Goal: Use online tool/utility: Utilize a website feature to perform a specific function

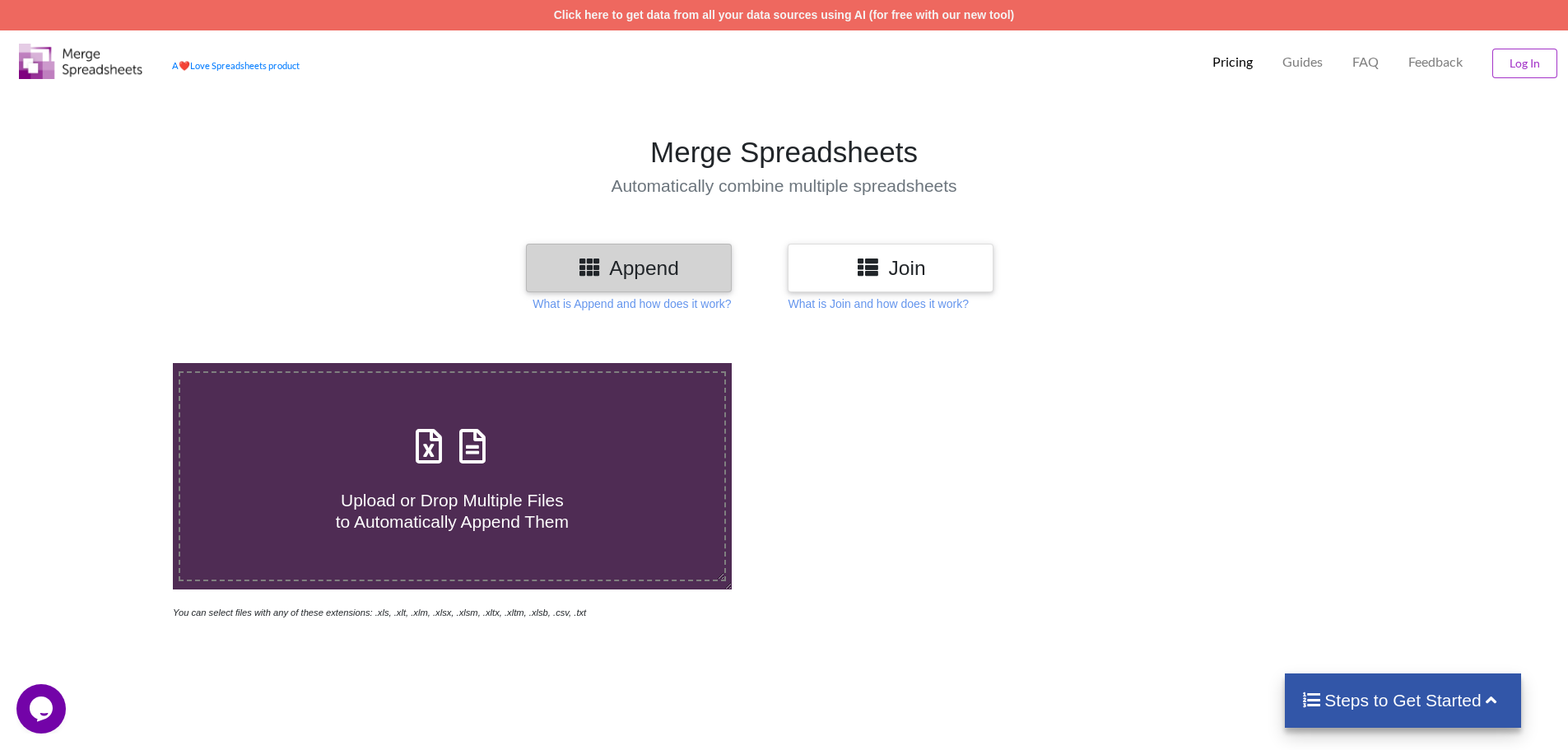
click at [542, 501] on span "Upload or Drop Multiple Files to Automatically Append Them" at bounding box center [452, 510] width 233 height 40
click at [112, 363] on input "Upload or Drop Multiple Files to Automatically Append Them" at bounding box center [112, 363] width 0 height 0
type input "C:\fakepath\Combine_Worksheets.xlsm"
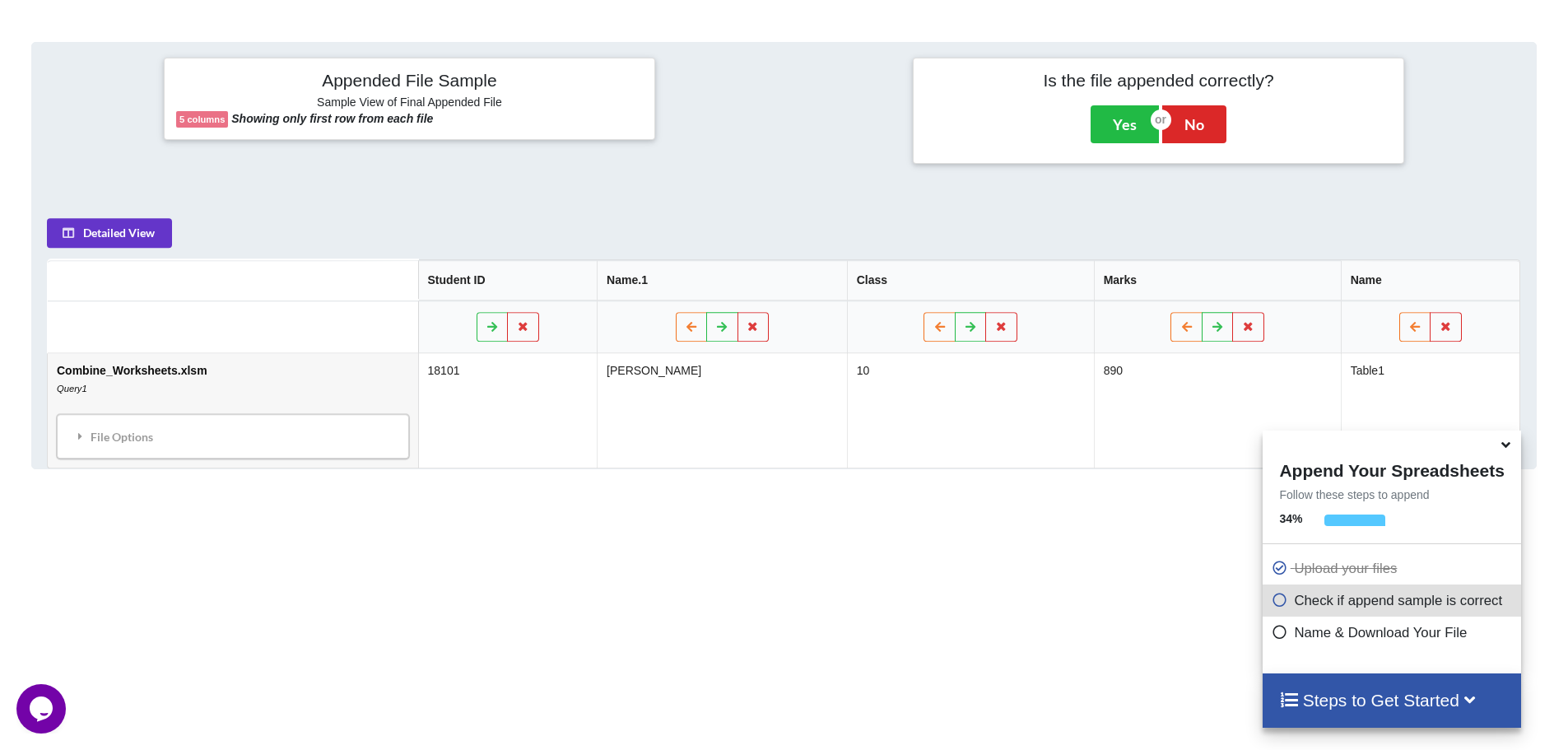
scroll to position [589, 0]
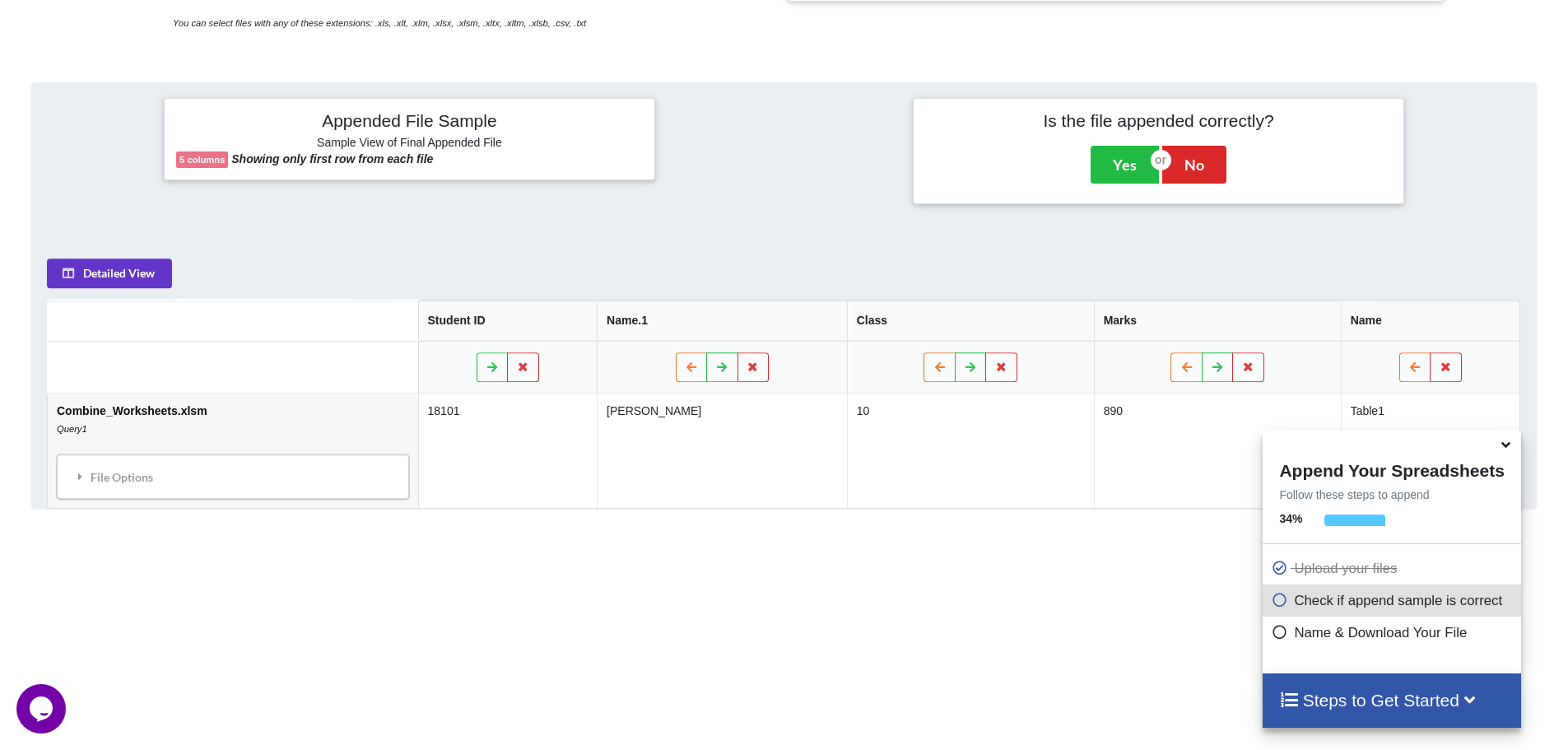
click at [1512, 445] on icon at bounding box center [1505, 442] width 17 height 15
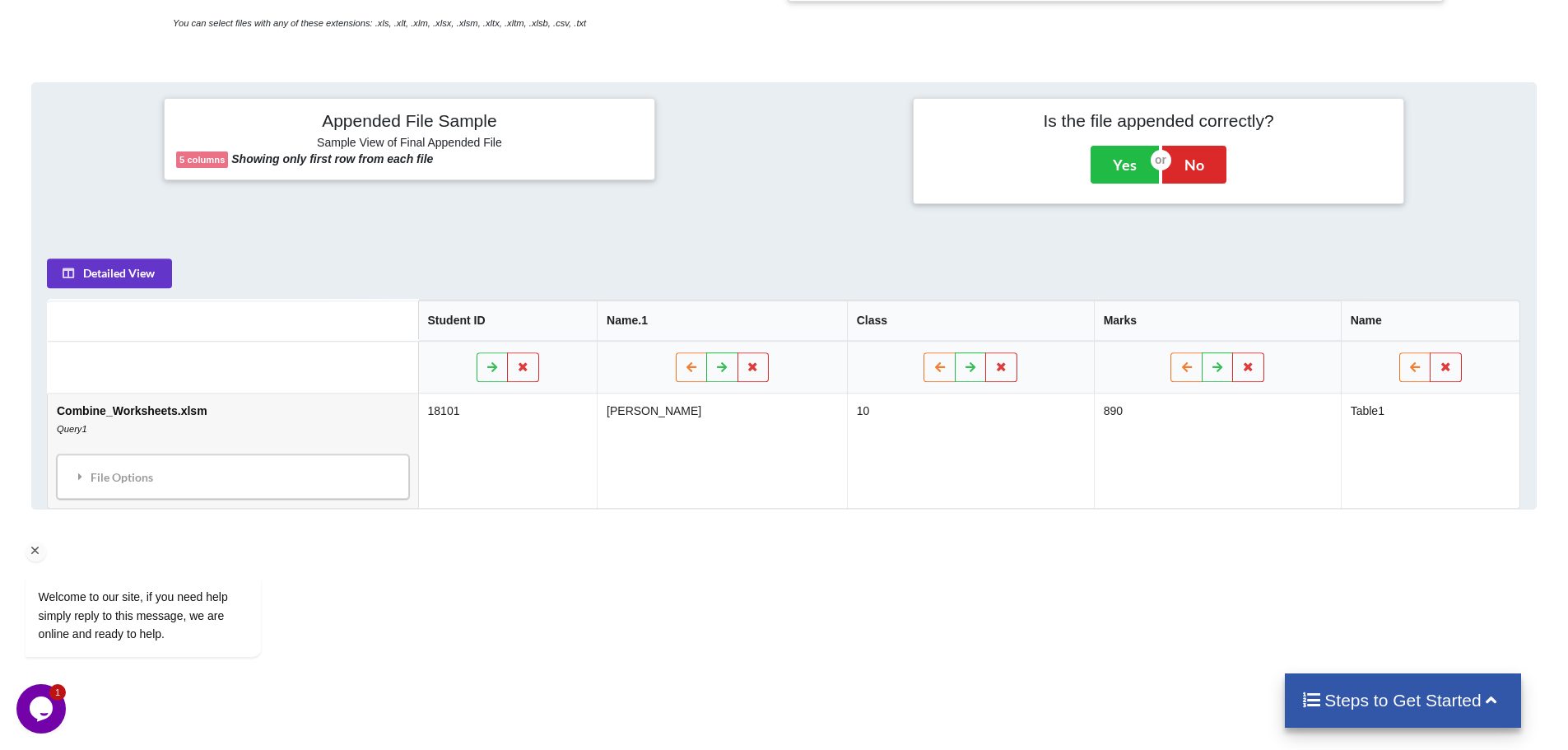
click at [266, 480] on div "Welcome to our site, if you need help simply reply to this message, we are onli…" at bounding box center [165, 547] width 296 height 250
click at [109, 481] on div "Welcome to our site, if you need help simply reply to this message, we are onli…" at bounding box center [165, 547] width 296 height 250
click at [36, 545] on icon "Chat attention grabber" at bounding box center [35, 551] width 15 height 15
click at [75, 478] on icon at bounding box center [81, 477] width 15 height 12
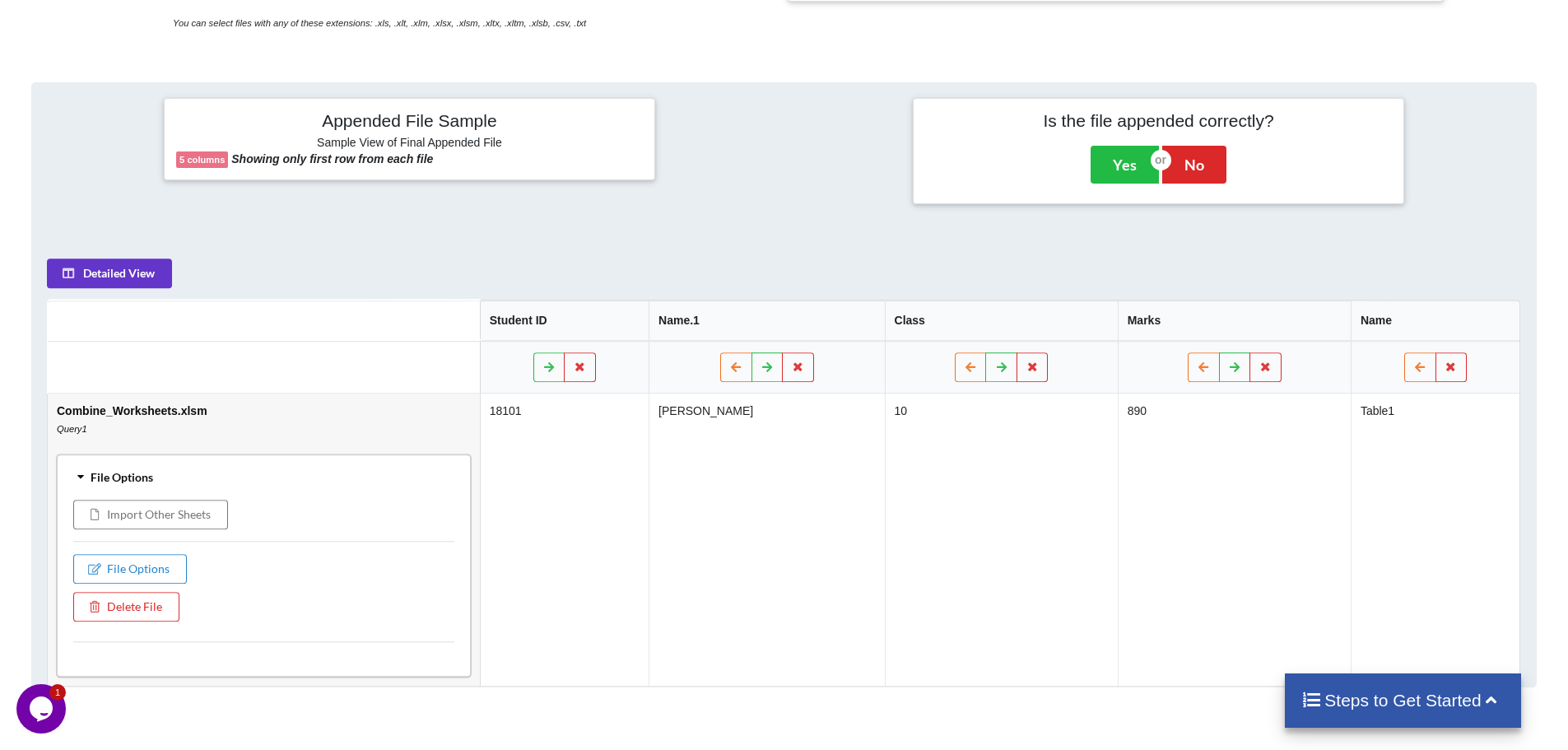
click at [75, 478] on icon at bounding box center [81, 477] width 12 height 15
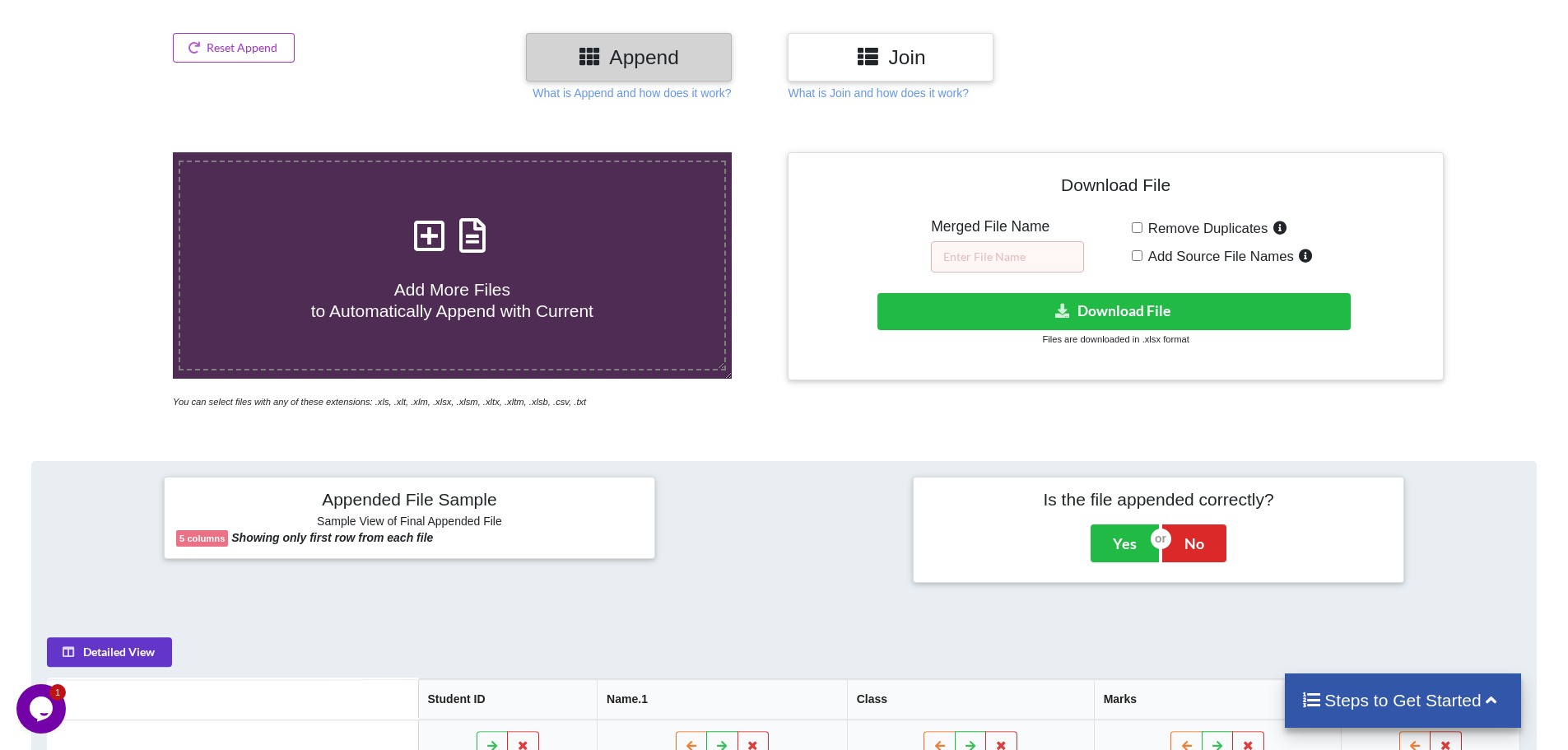
scroll to position [178, 0]
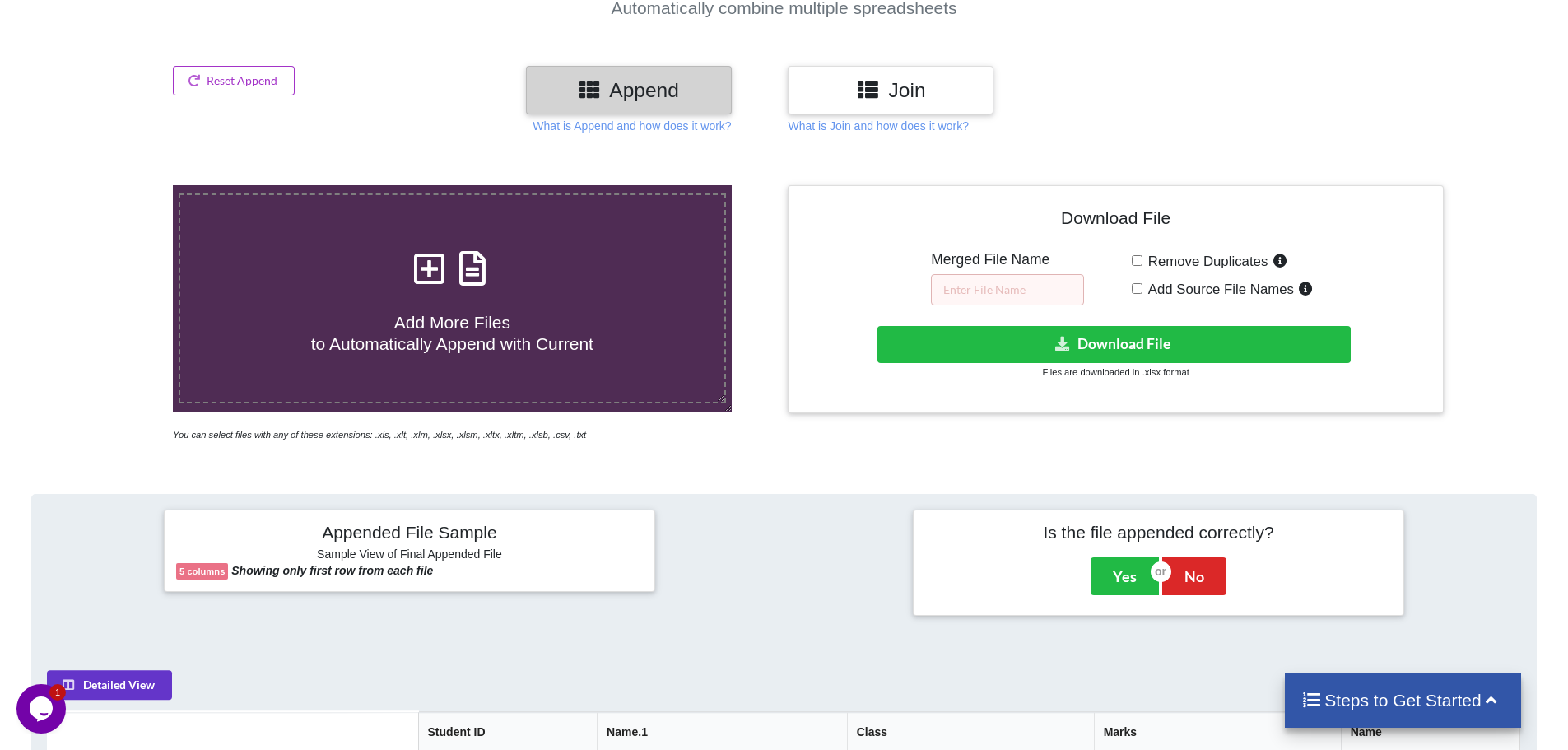
click at [943, 95] on h3 "Join" at bounding box center [891, 90] width 181 height 24
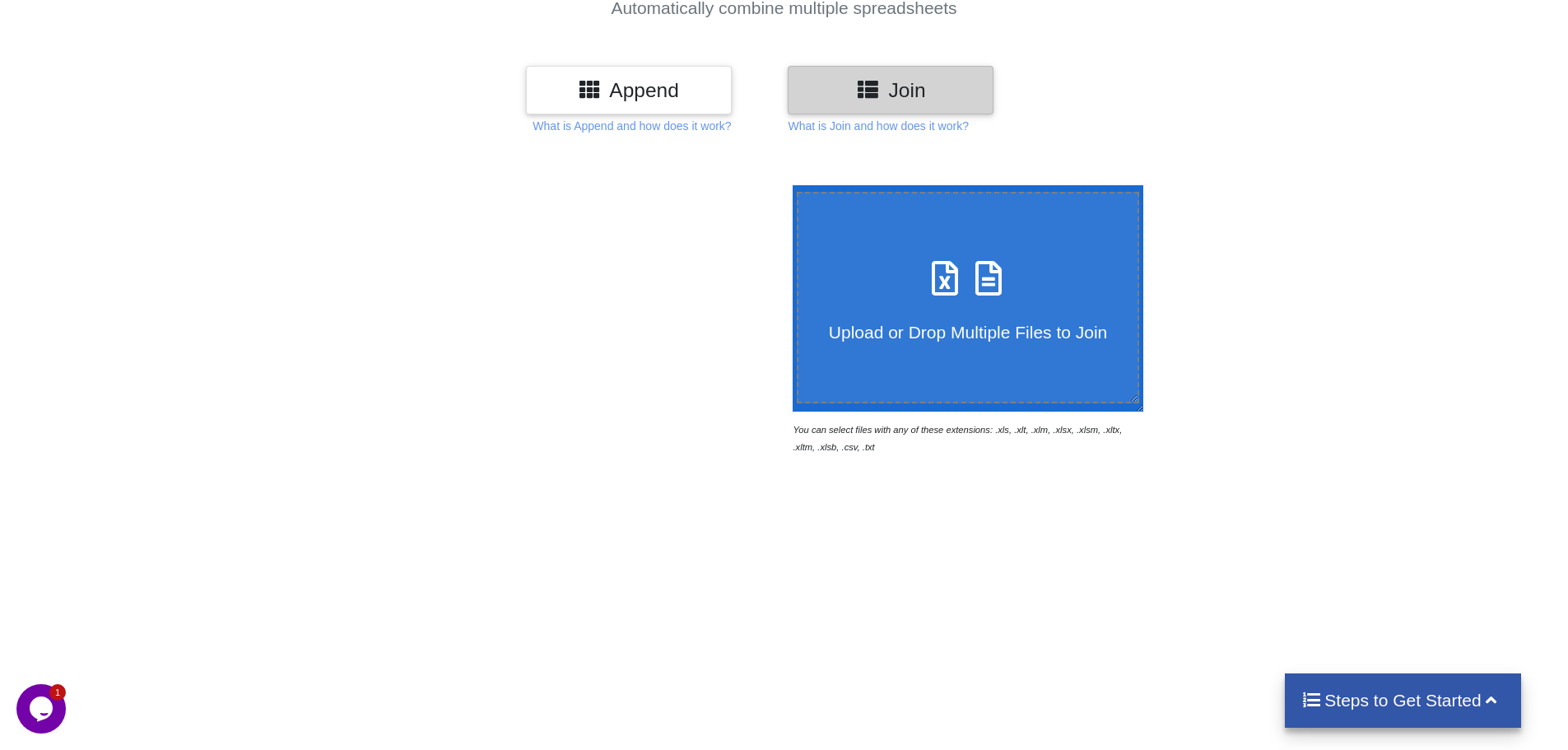
click at [655, 100] on h3 "Append" at bounding box center [629, 90] width 181 height 24
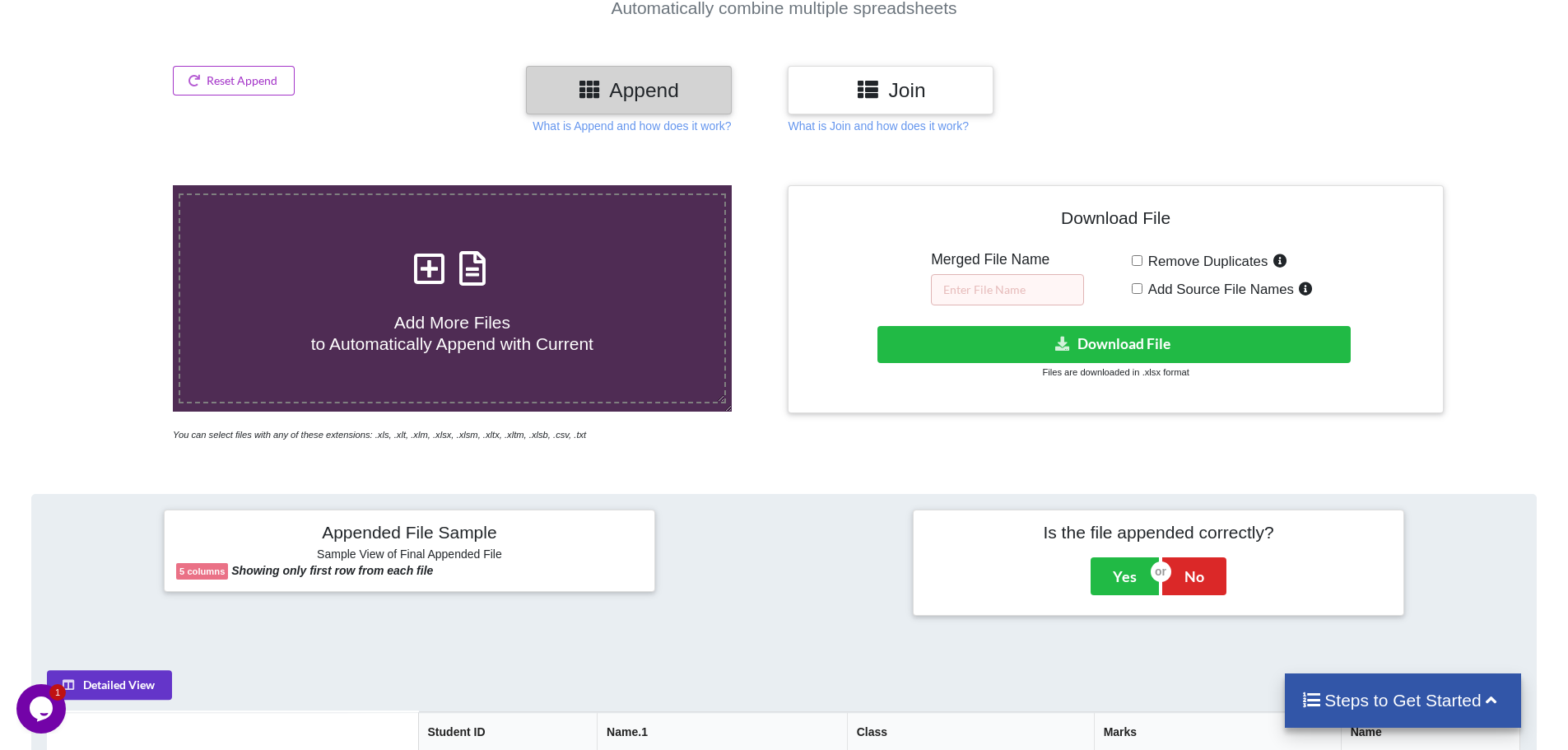
click at [1134, 256] on input "Remove Duplicates" at bounding box center [1137, 260] width 11 height 11
checkbox input "true"
click at [1034, 296] on input "text" at bounding box center [1007, 290] width 153 height 31
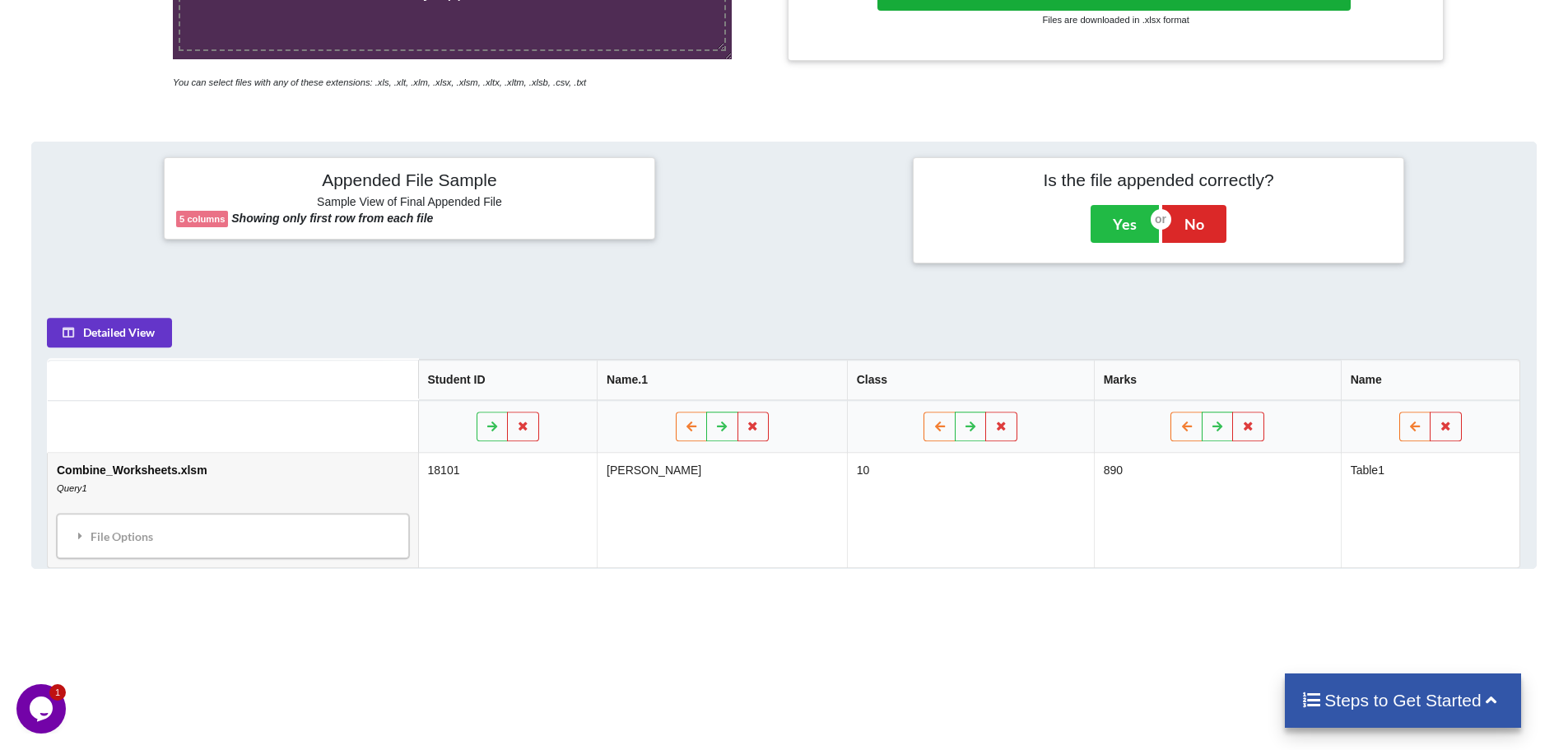
scroll to position [589, 0]
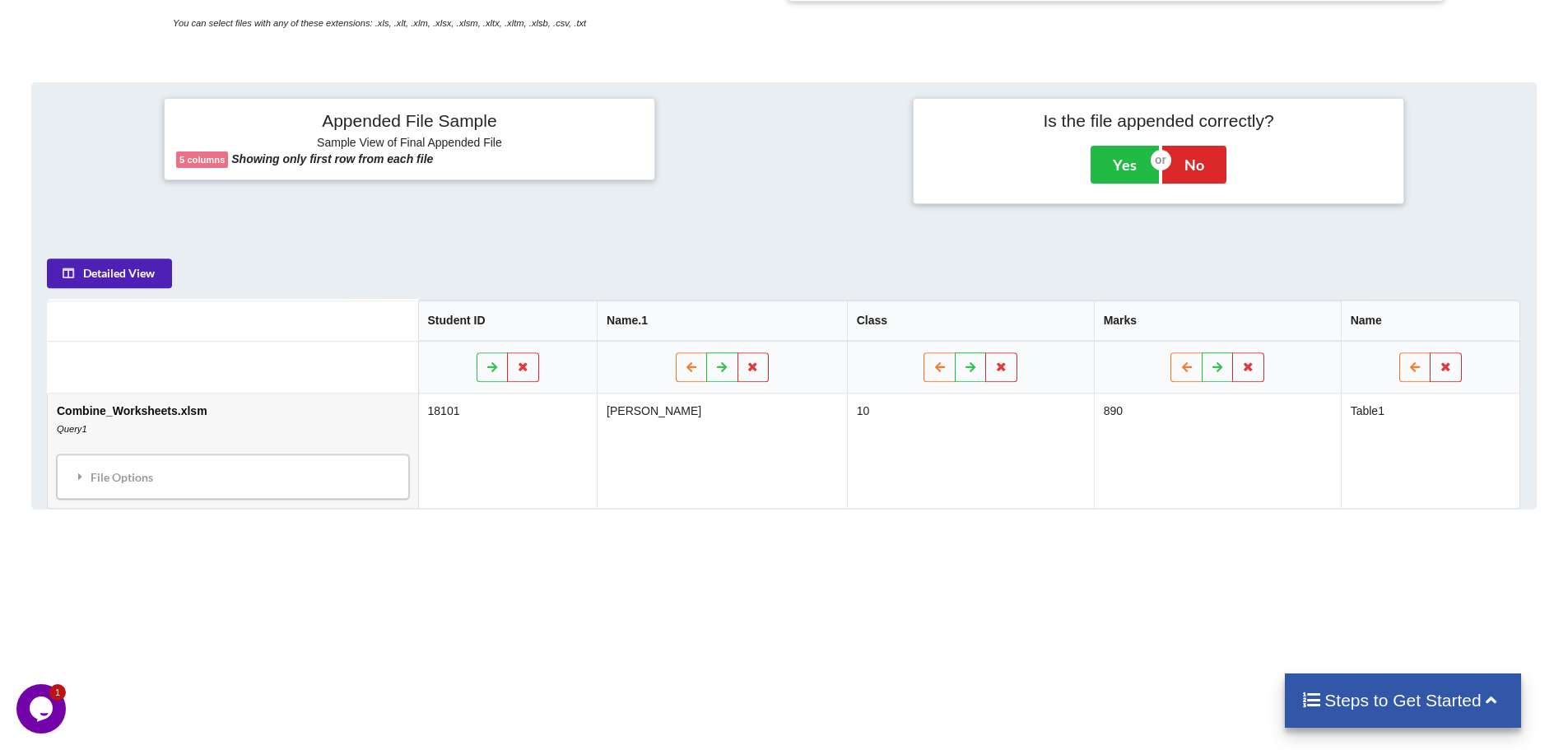
click at [131, 272] on button "Detailed View" at bounding box center [109, 273] width 125 height 30
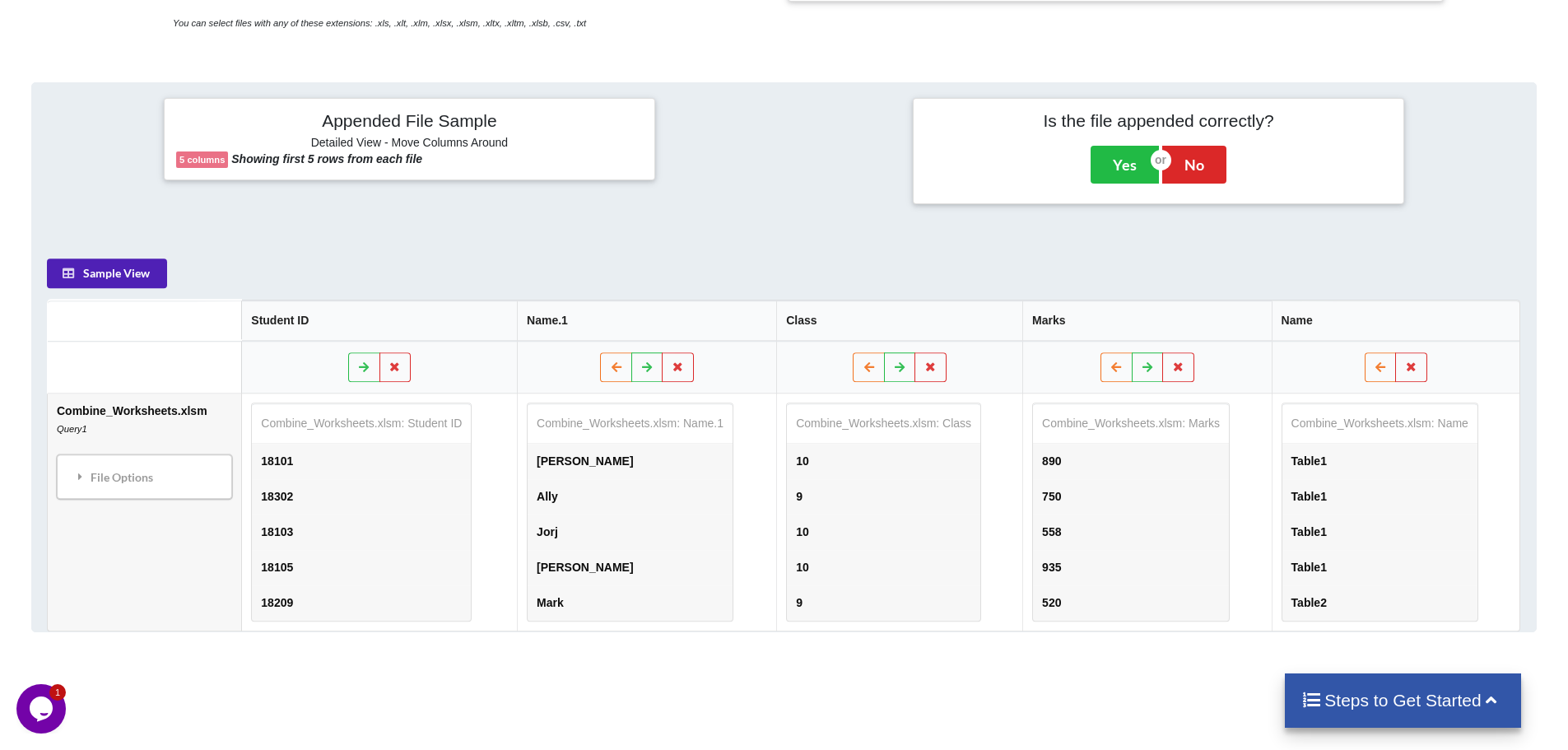
click at [133, 276] on button "Sample View" at bounding box center [107, 273] width 120 height 30
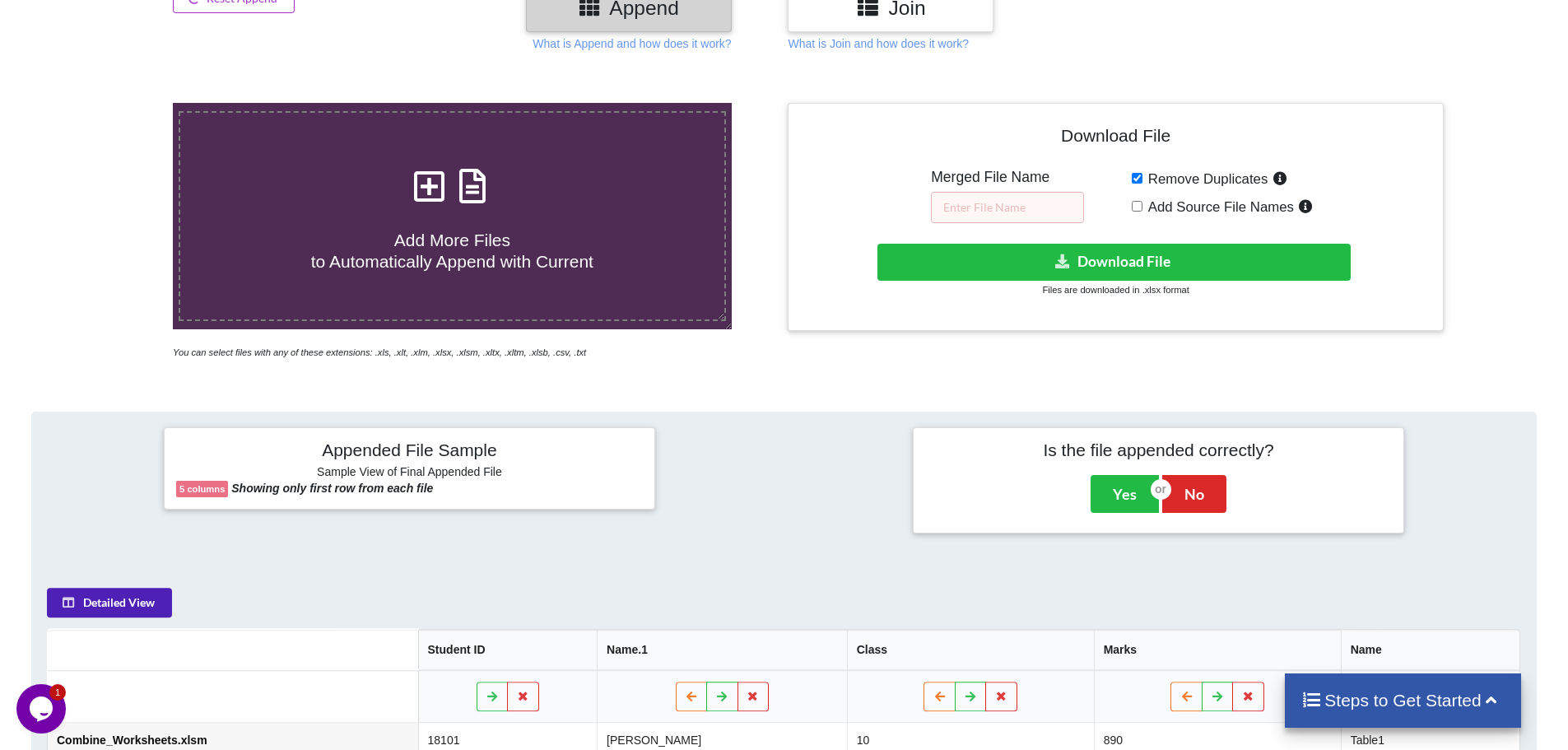
scroll to position [13, 0]
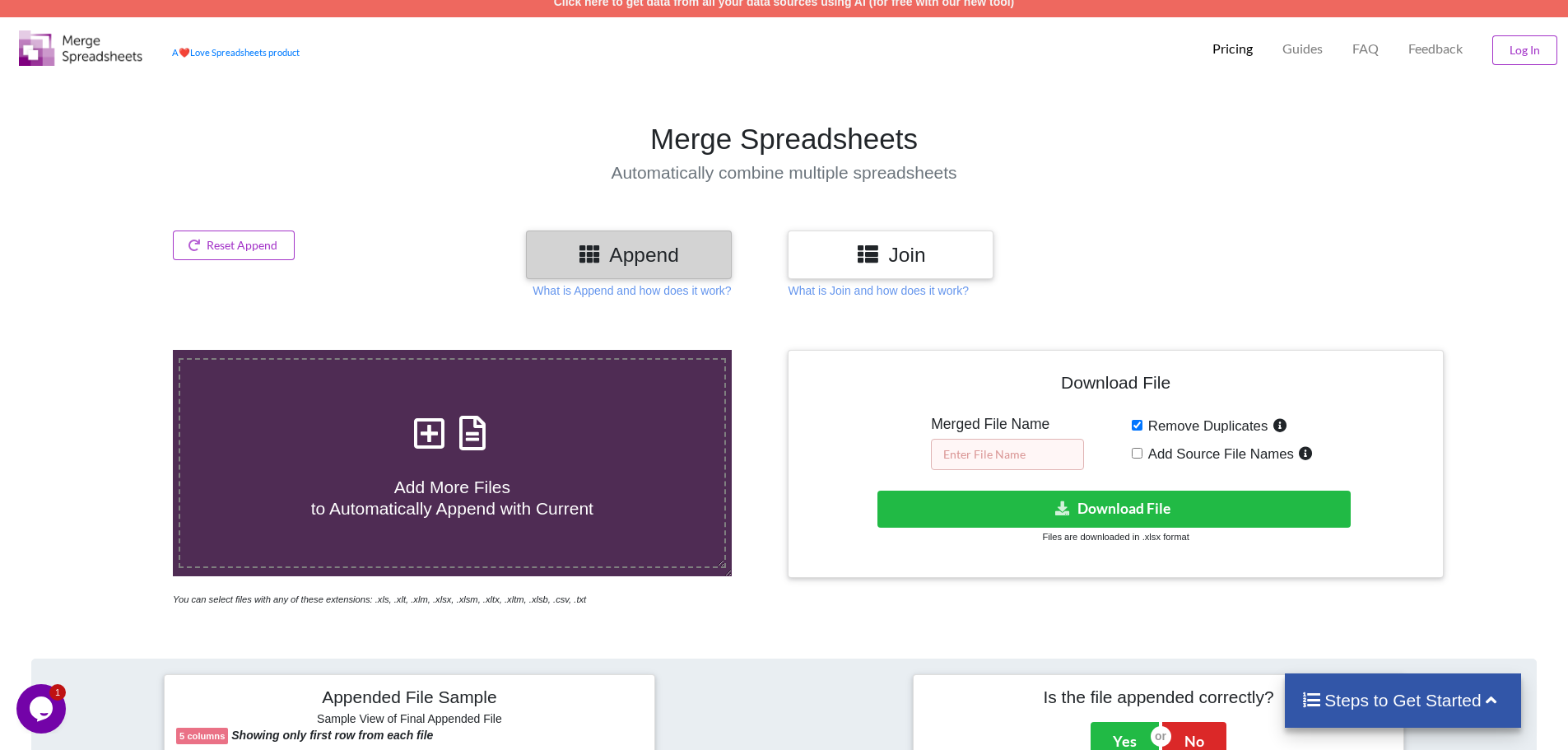
click at [1030, 459] on input "text" at bounding box center [1007, 454] width 153 height 31
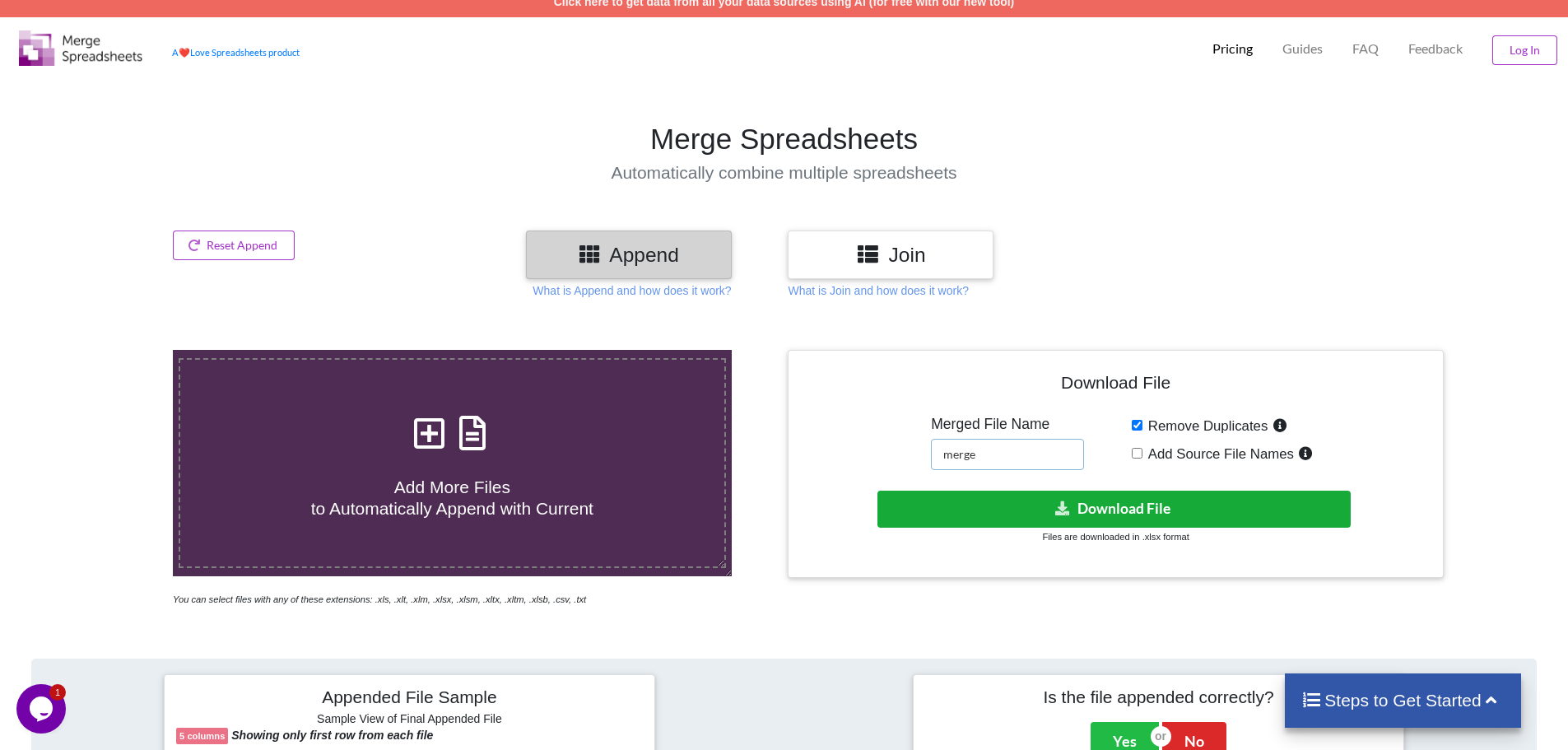
type input "merge"
click at [1100, 504] on button "Download File" at bounding box center [1114, 509] width 473 height 37
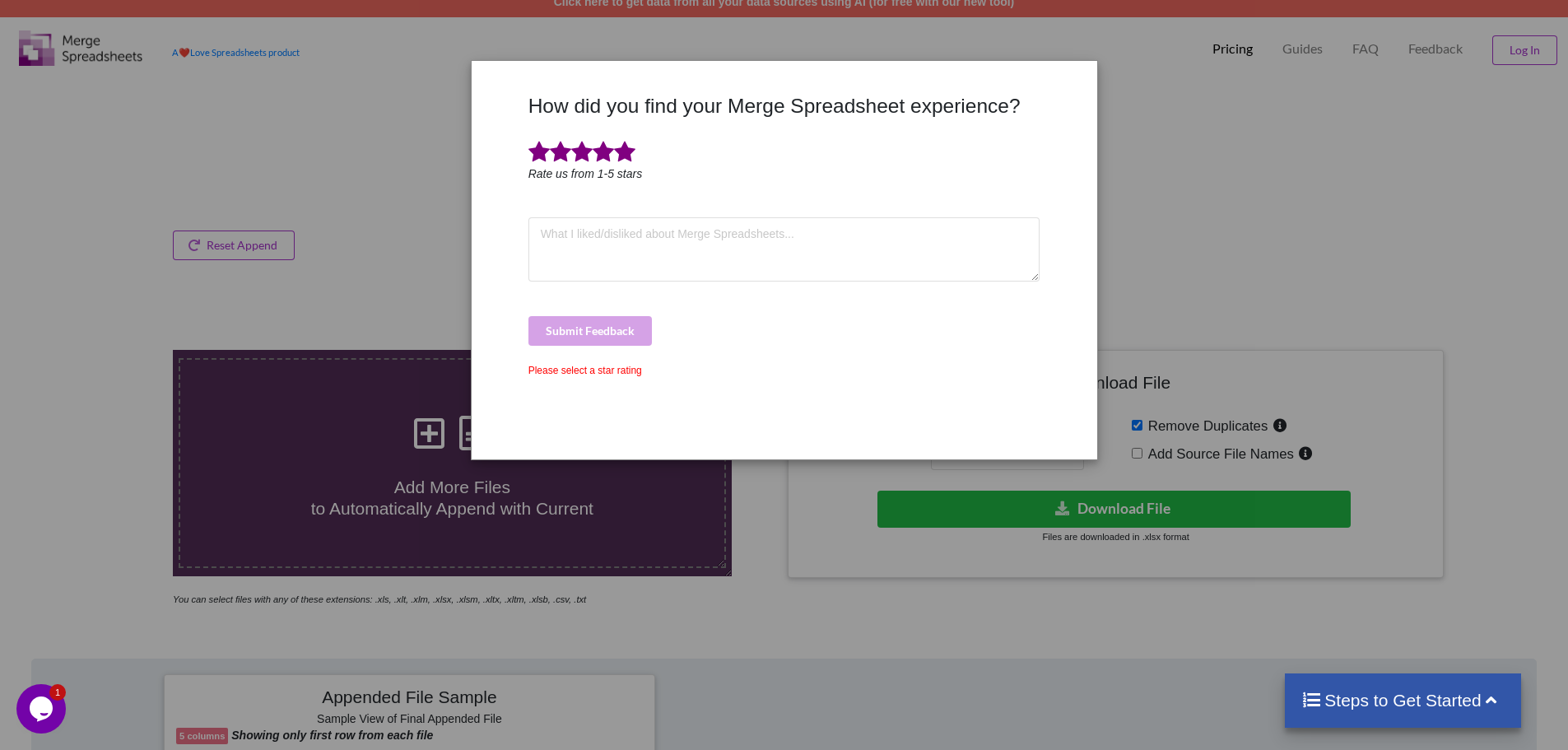
click at [629, 155] on span at bounding box center [625, 152] width 21 height 23
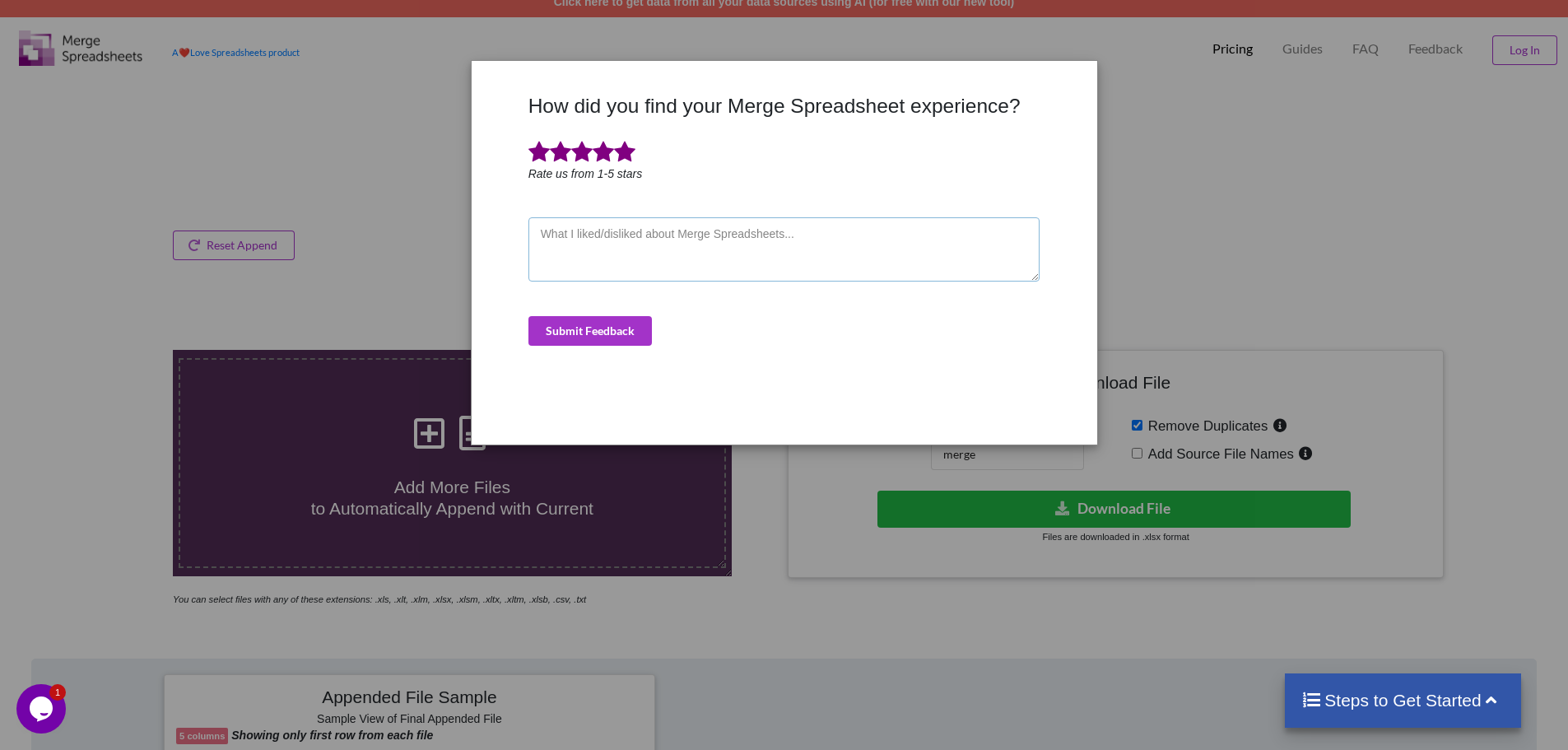
click at [636, 238] on textarea at bounding box center [784, 249] width 512 height 64
type textarea "ok"
click at [596, 346] on div "How did you find your Merge Spreadsheet experience? Rate us from 1-5 stars ok S…" at bounding box center [784, 263] width 520 height 338
click at [1094, 128] on div at bounding box center [1069, 263] width 52 height 338
click at [1214, 170] on div "How did you find your Merge Spreadsheet experience? Rate us from 1-5 stars ok S…" at bounding box center [784, 375] width 1568 height 750
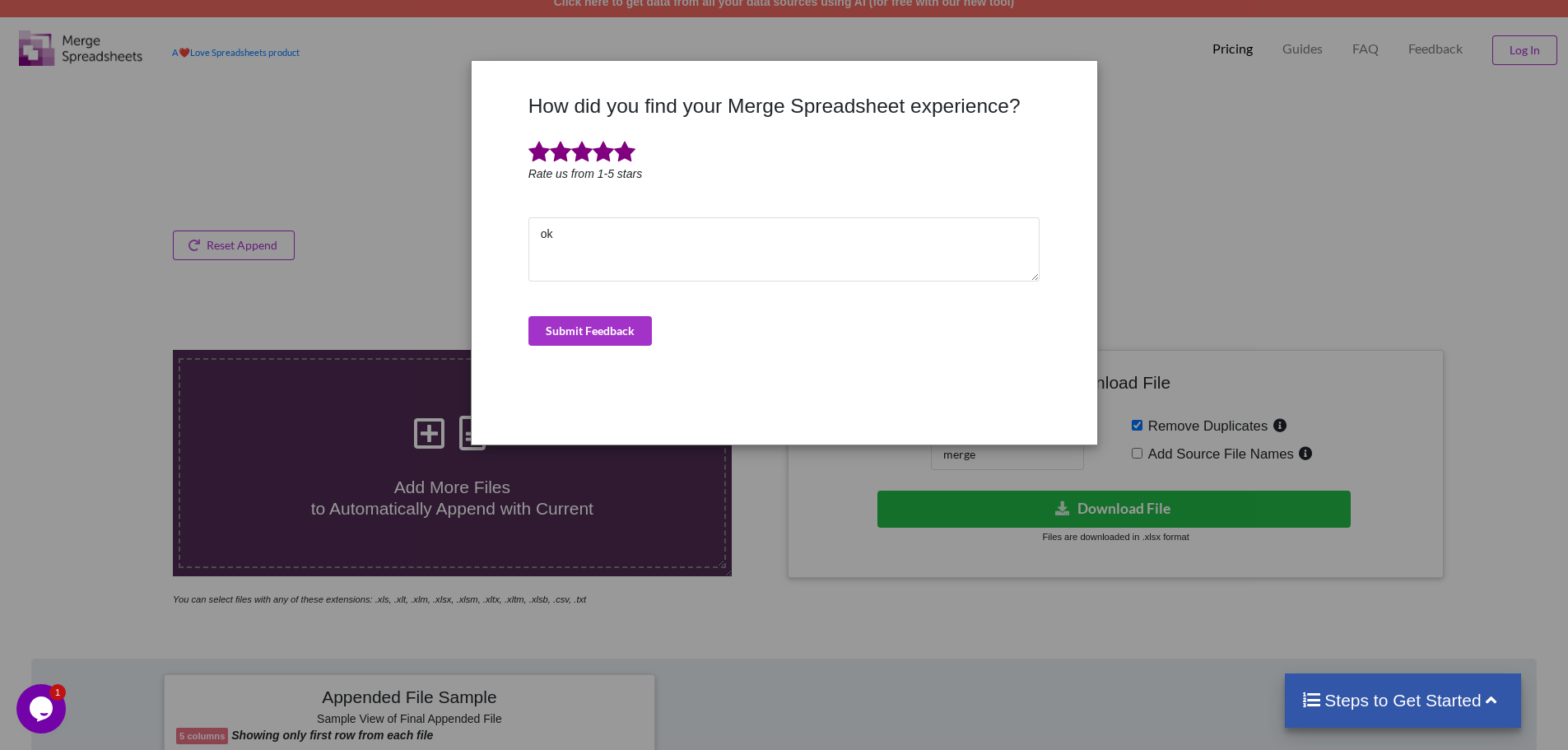
click at [1156, 134] on div "How did you find your Merge Spreadsheet experience? Rate us from 1-5 stars ok S…" at bounding box center [784, 375] width 1568 height 750
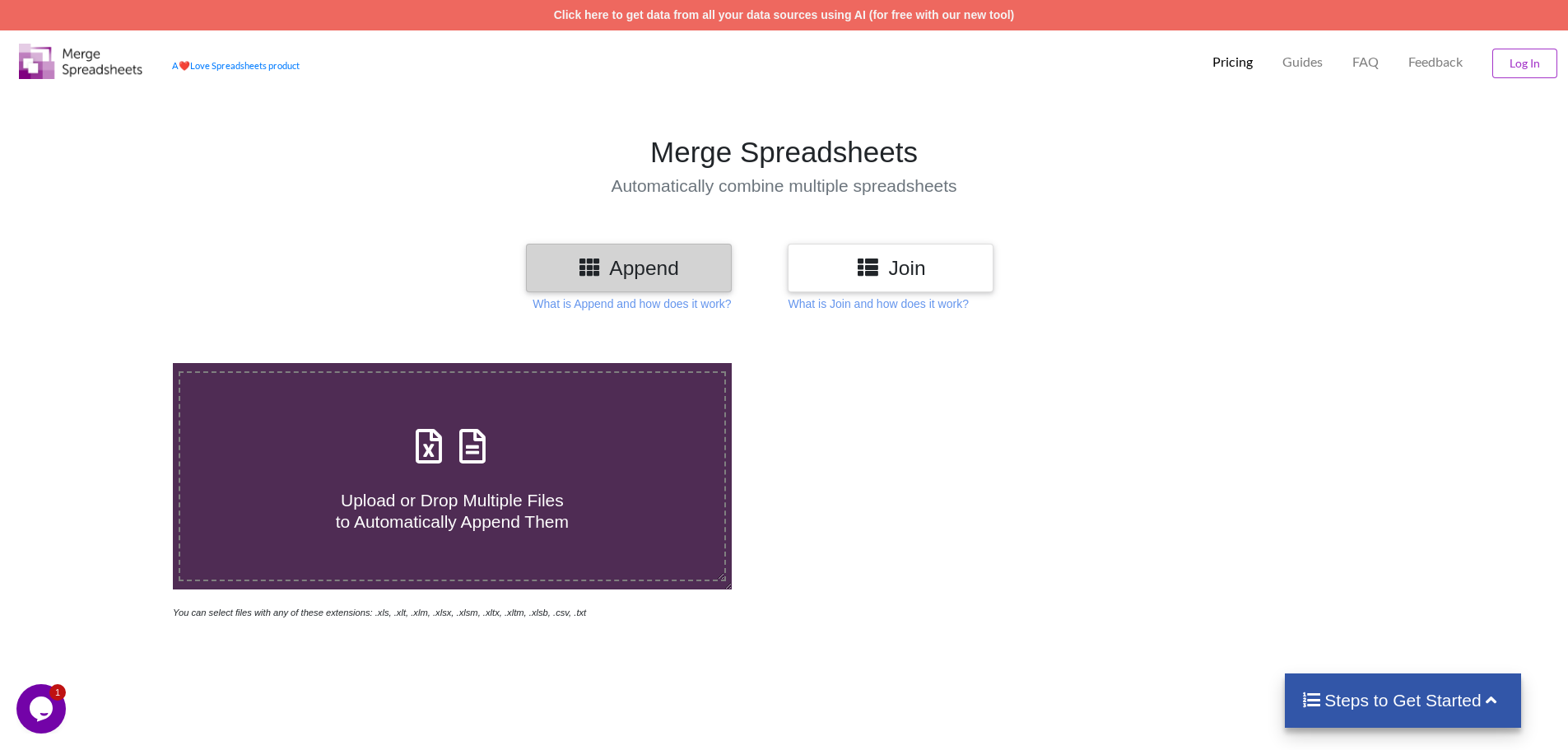
click at [509, 429] on div "Upload or Drop Multiple Files to Automatically Append Them" at bounding box center [452, 476] width 544 height 111
click at [112, 363] on input "Upload or Drop Multiple Files to Automatically Append Them" at bounding box center [112, 363] width 0 height 0
type input "C:\fakepath\merging.xlsx"
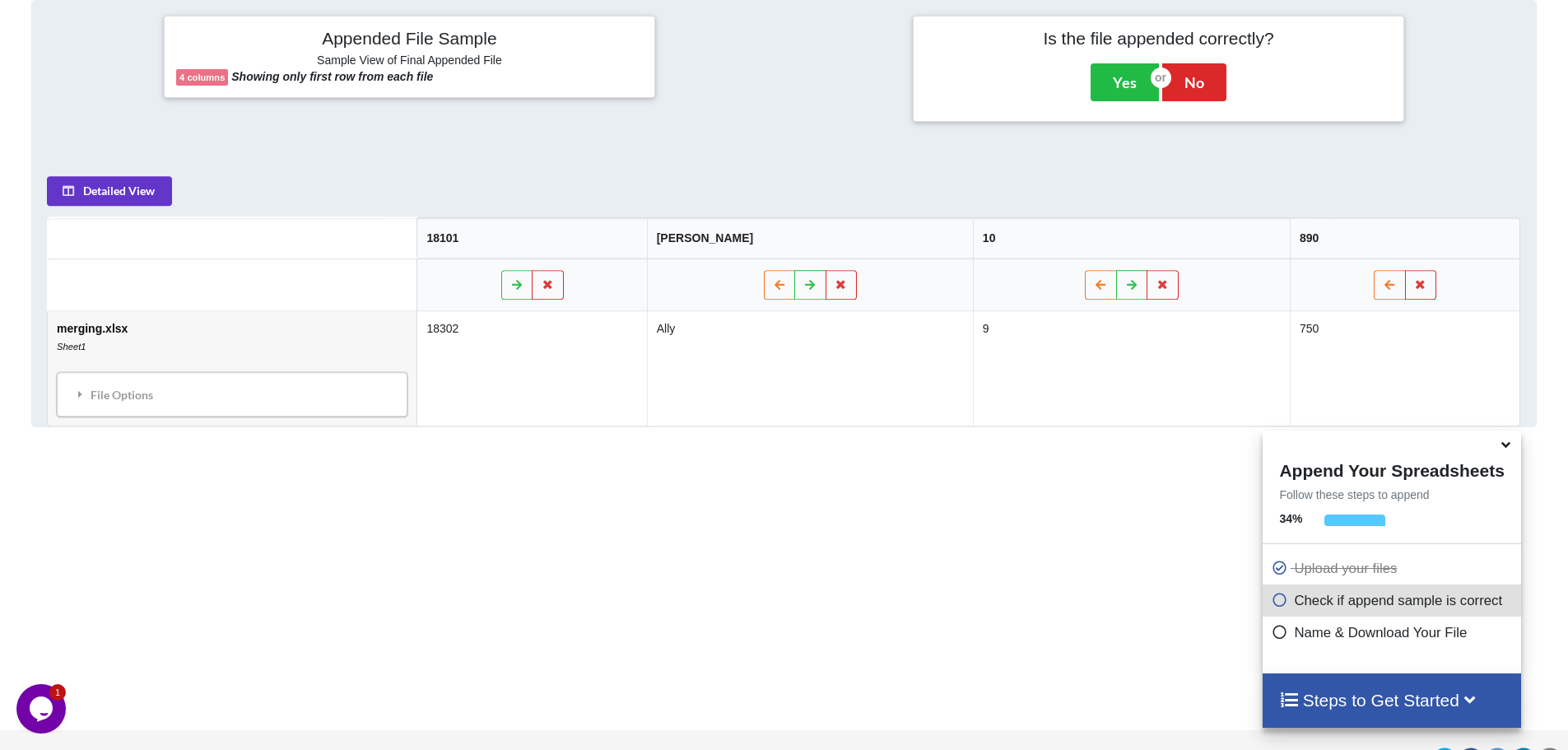
scroll to position [342, 0]
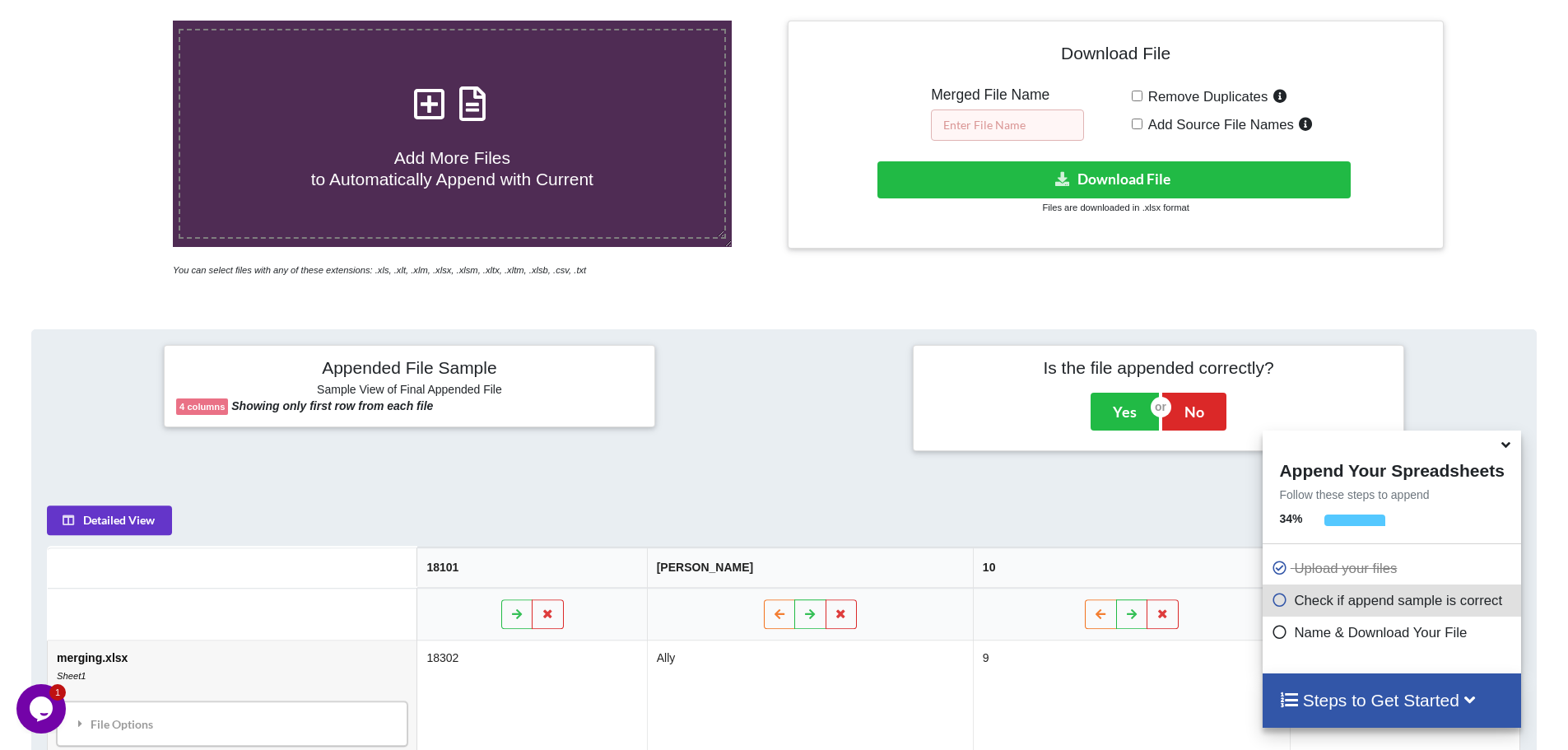
click at [1009, 123] on input "text" at bounding box center [1007, 125] width 153 height 31
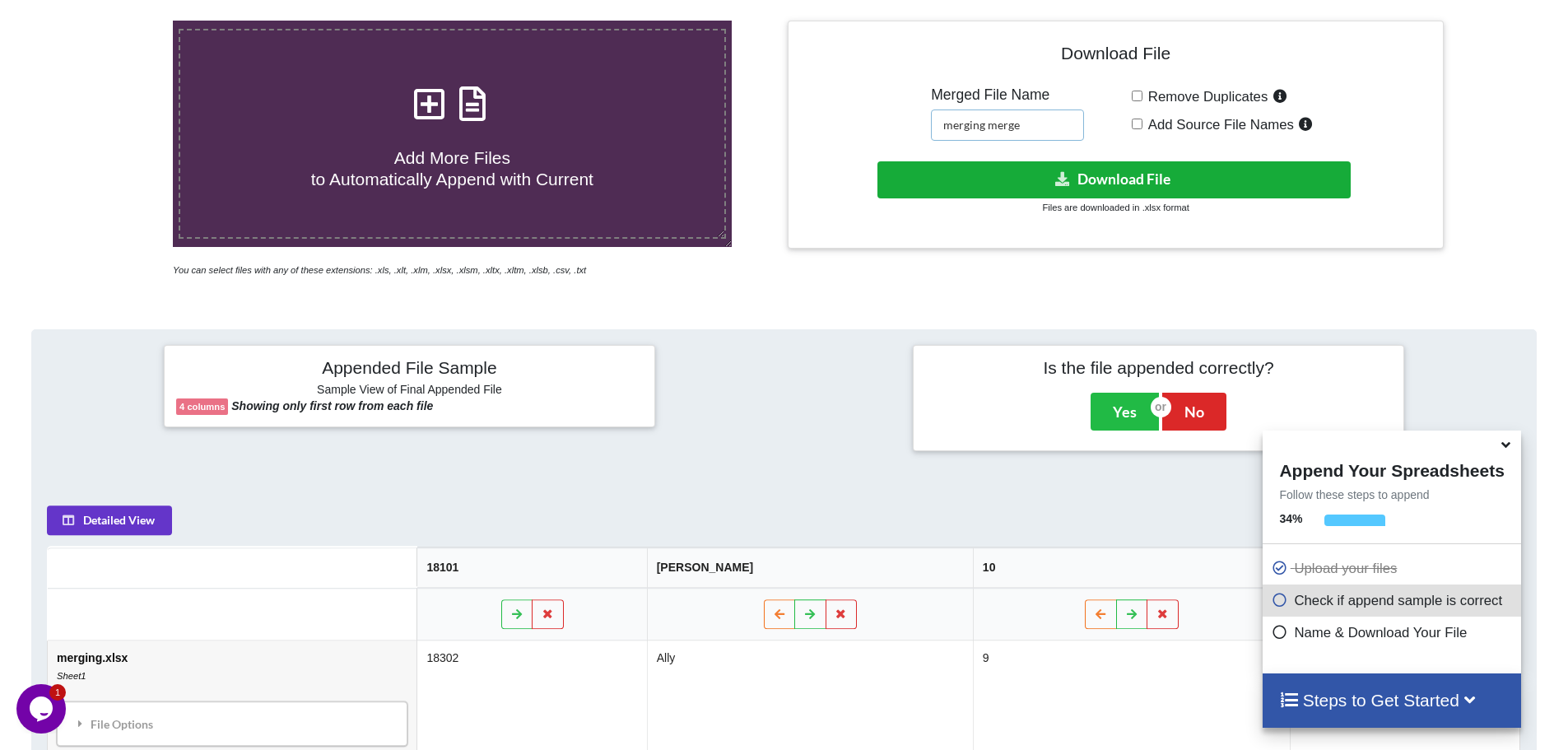
type input "merging merge"
click at [1127, 181] on button "Download File" at bounding box center [1114, 179] width 473 height 37
